Goal: Book appointment/travel/reservation

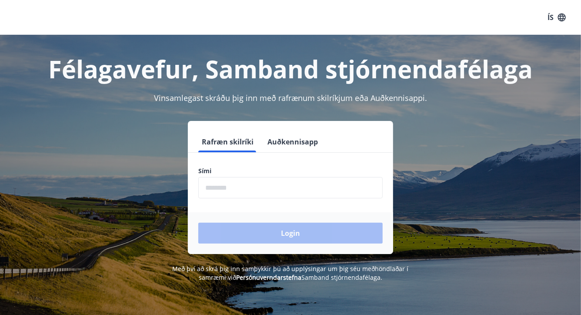
click at [215, 191] on input "phone" at bounding box center [290, 187] width 184 height 21
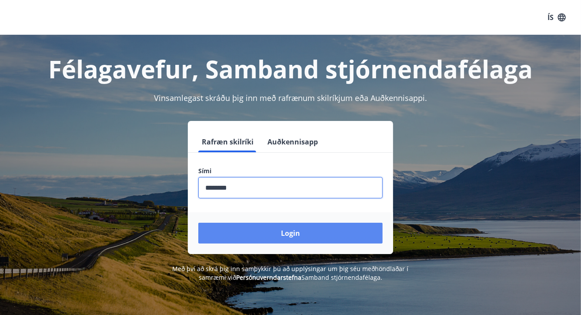
type input "********"
click at [273, 233] on button "Login" at bounding box center [290, 233] width 184 height 21
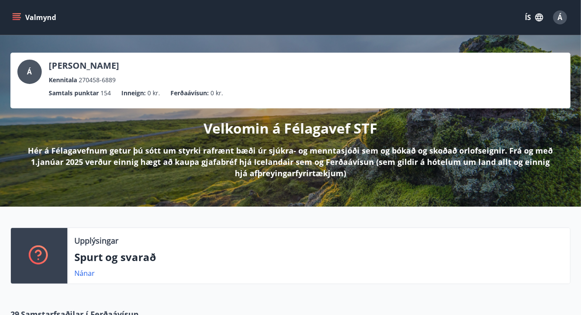
click at [19, 19] on icon "menu" at bounding box center [16, 17] width 9 height 9
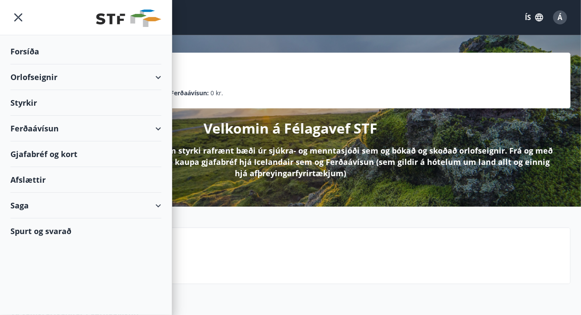
click at [29, 78] on div "Orlofseignir" at bounding box center [85, 77] width 151 height 26
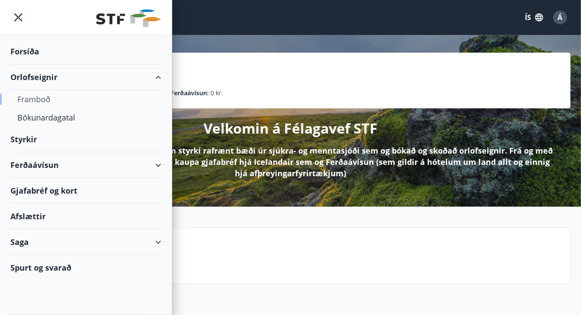
click at [33, 97] on div "Framboð" at bounding box center [85, 99] width 137 height 18
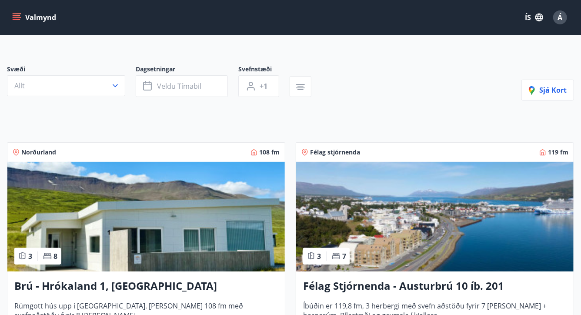
scroll to position [43, 0]
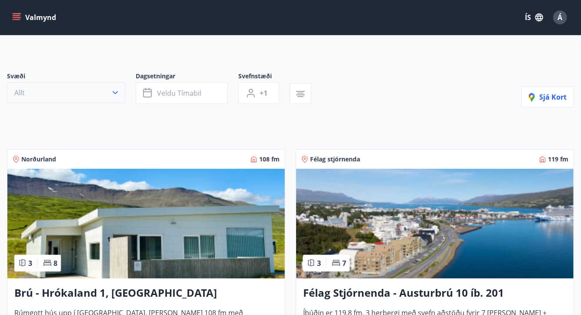
click at [116, 93] on icon "button" at bounding box center [115, 92] width 5 height 3
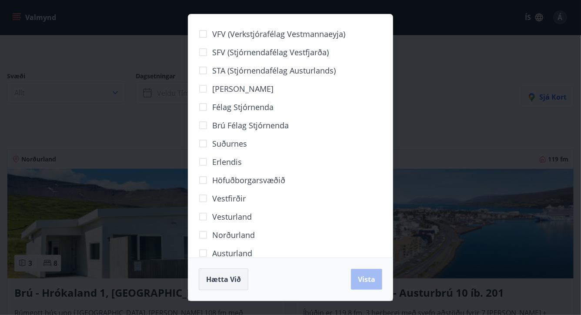
click at [223, 275] on span "Hætta við" at bounding box center [223, 279] width 35 height 10
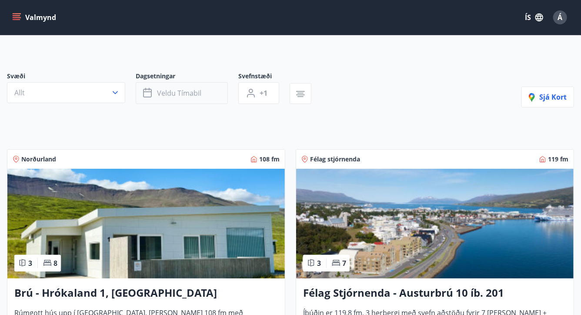
click at [218, 93] on button "Veldu tímabil" at bounding box center [182, 93] width 92 height 22
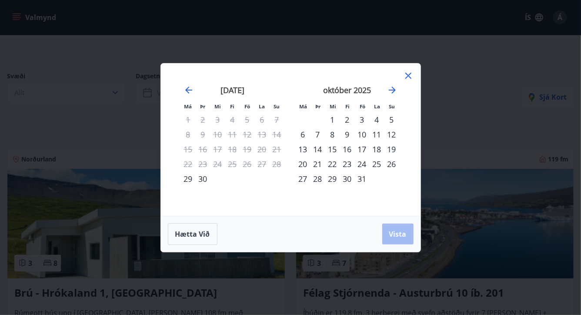
click at [332, 133] on div "8" at bounding box center [332, 134] width 15 height 15
click at [392, 133] on div "12" at bounding box center [391, 134] width 15 height 15
click at [393, 230] on span "Vista" at bounding box center [397, 234] width 17 height 10
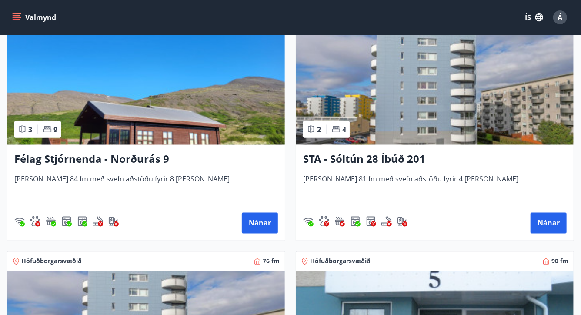
scroll to position [654, 0]
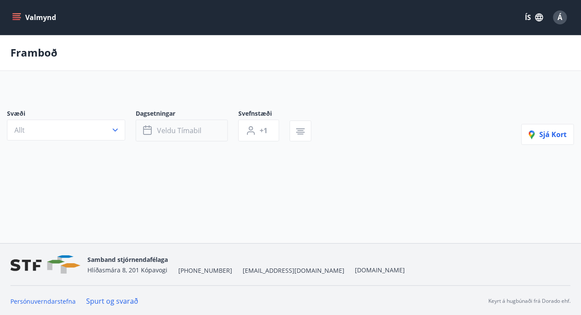
click at [148, 128] on icon "button" at bounding box center [148, 130] width 10 height 10
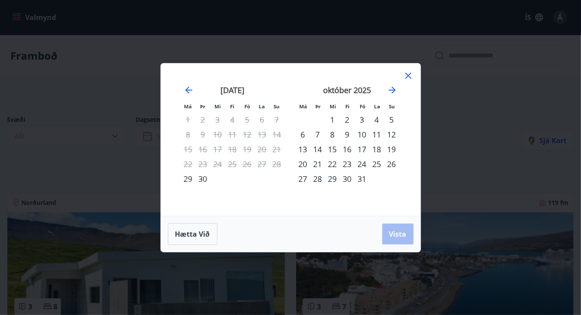
click at [408, 74] on icon at bounding box center [408, 75] width 10 height 10
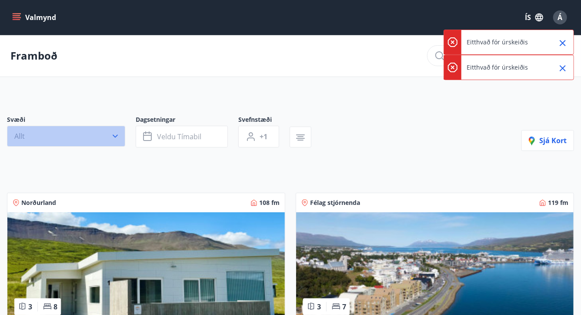
click at [111, 135] on icon "button" at bounding box center [115, 136] width 9 height 9
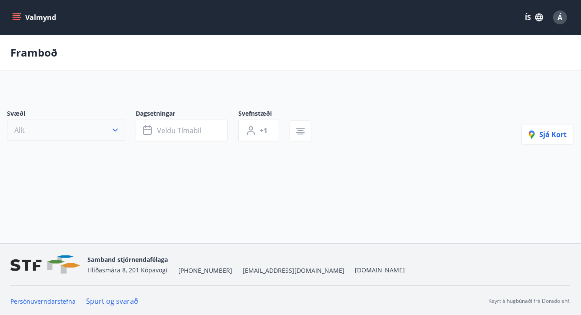
click at [116, 130] on icon "button" at bounding box center [115, 130] width 5 height 3
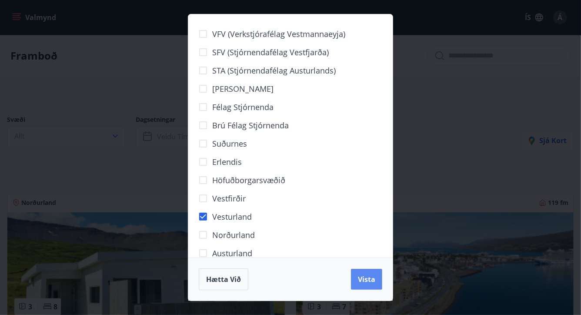
click at [370, 280] on span "Vista" at bounding box center [366, 279] width 17 height 10
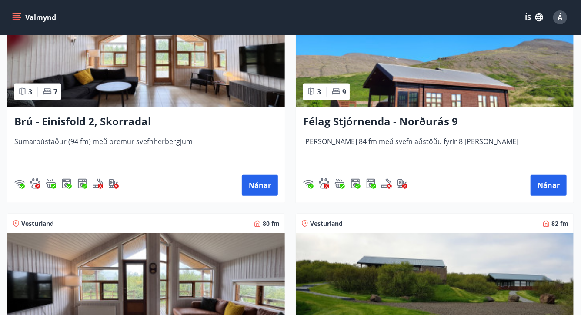
scroll to position [240, 0]
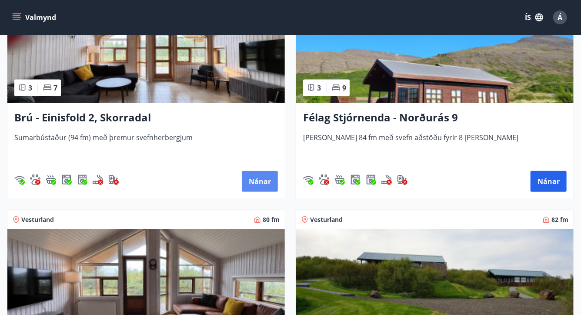
click at [259, 179] on button "Nánar" at bounding box center [260, 181] width 36 height 21
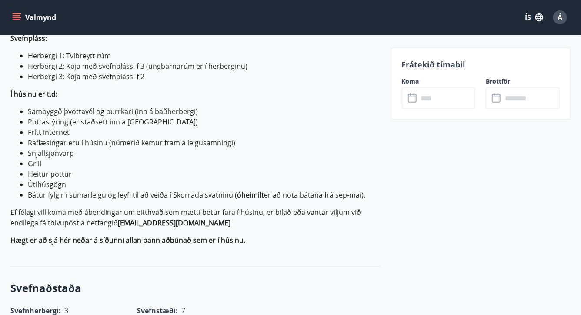
scroll to position [323, 0]
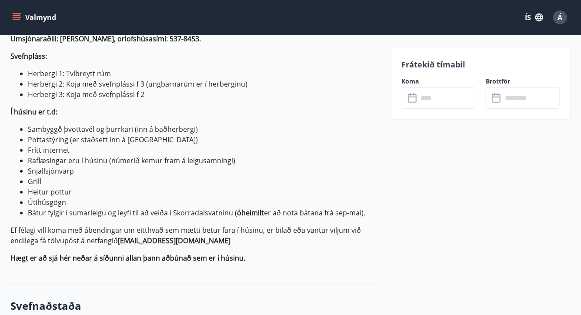
click at [443, 101] on input "text" at bounding box center [446, 97] width 57 height 21
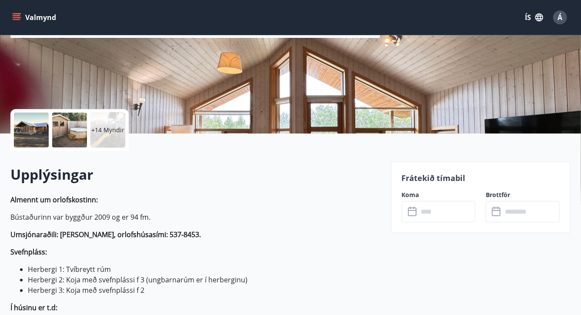
scroll to position [133, 0]
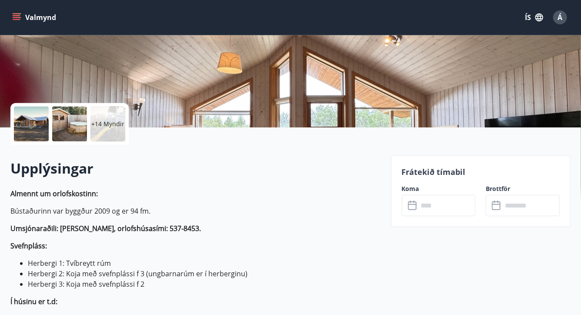
click at [412, 208] on icon at bounding box center [413, 205] width 10 height 10
